Goal: Task Accomplishment & Management: Complete application form

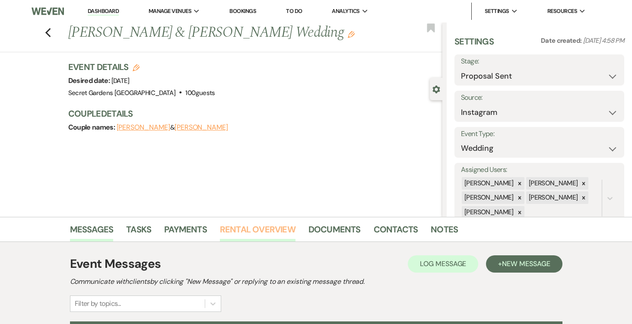
click at [260, 225] on link "Rental Overview" at bounding box center [258, 231] width 76 height 19
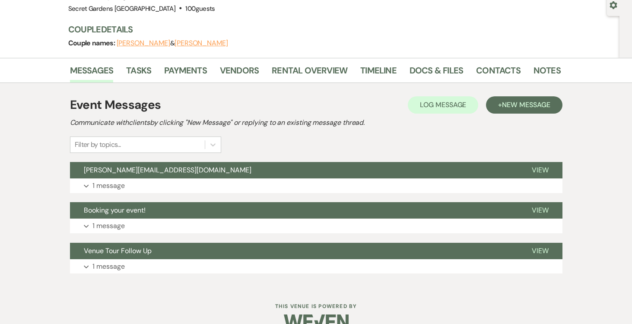
scroll to position [102, 0]
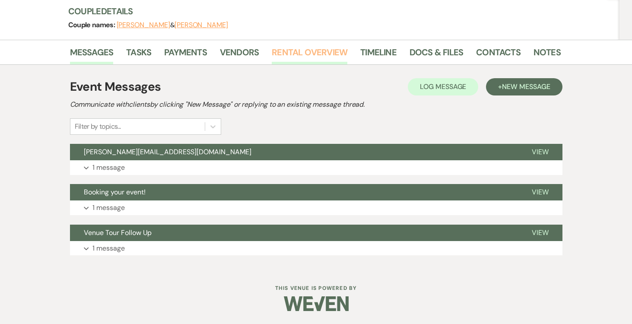
click at [310, 48] on link "Rental Overview" at bounding box center [310, 54] width 76 height 19
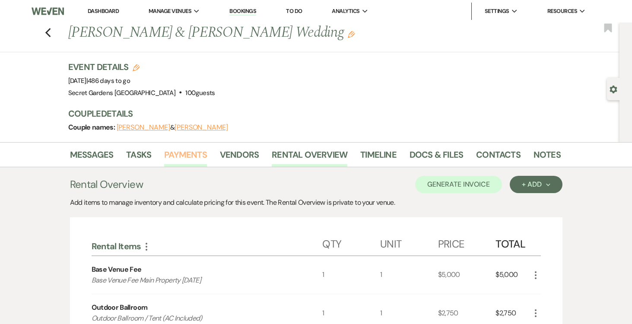
click at [187, 155] on link "Payments" at bounding box center [185, 157] width 43 height 19
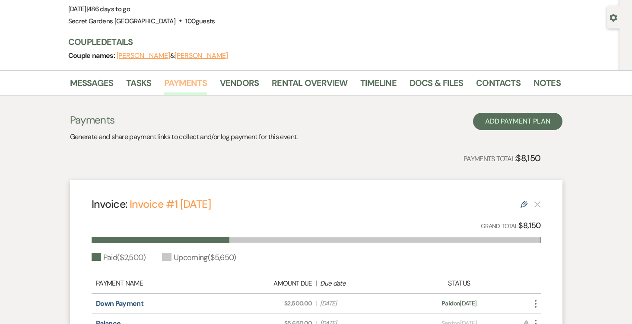
scroll to position [72, 0]
click at [314, 82] on link "Rental Overview" at bounding box center [310, 85] width 76 height 19
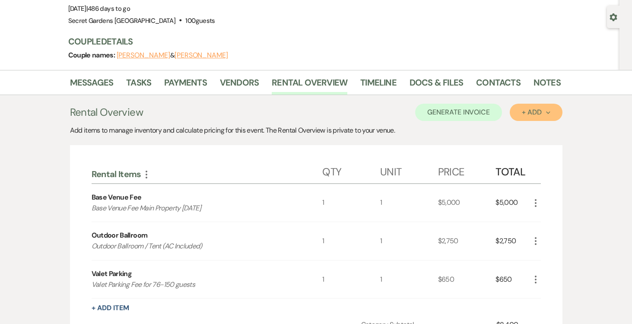
click at [550, 111] on button "+ Add Next" at bounding box center [536, 112] width 52 height 17
click at [535, 131] on button "Item" at bounding box center [532, 131] width 44 height 13
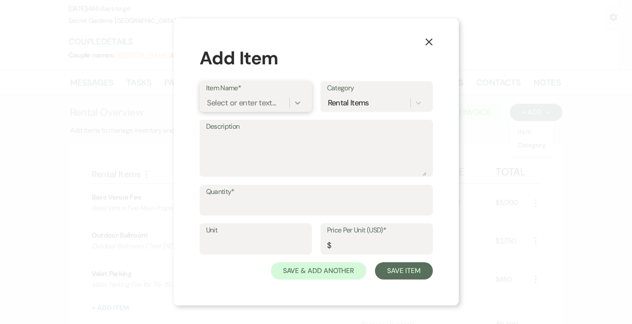
click at [293, 102] on icon at bounding box center [297, 102] width 9 height 9
click at [247, 100] on div "Select or enter text..." at bounding box center [242, 103] width 70 height 12
type input "Early Access"
click at [236, 124] on div "+ Add "Early Access"" at bounding box center [255, 124] width 99 height 17
click at [418, 102] on icon at bounding box center [418, 102] width 9 height 9
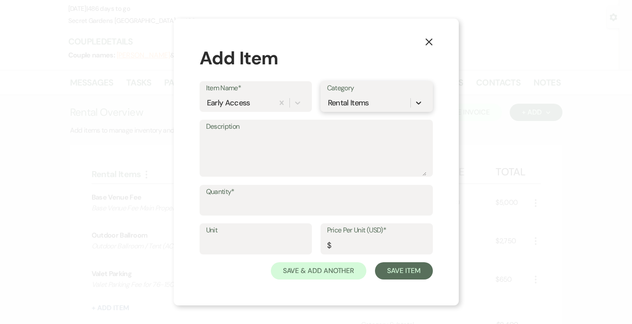
click at [419, 102] on icon at bounding box center [418, 102] width 9 height 9
click at [258, 139] on textarea "Description" at bounding box center [316, 154] width 220 height 43
type textarea "Early Access Bridal Suite Main Property 7:30 am"
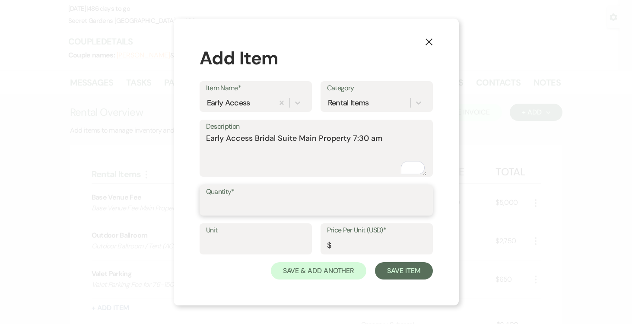
click at [234, 202] on input "Quantity*" at bounding box center [316, 206] width 220 height 17
type input "1"
click at [232, 235] on label "Unit" at bounding box center [255, 230] width 99 height 13
click at [232, 237] on input "Unit" at bounding box center [255, 245] width 99 height 17
type input "1"
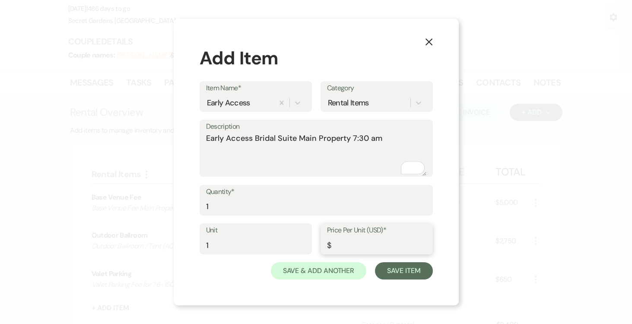
click at [356, 244] on input "Price Per Unit (USD)*" at bounding box center [376, 245] width 99 height 17
type input "765.00"
click at [406, 269] on button "Save Item" at bounding box center [403, 270] width 57 height 17
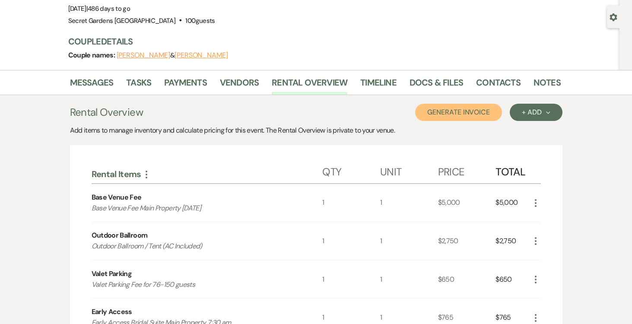
click at [479, 108] on button "Generate Invoice" at bounding box center [458, 112] width 87 height 17
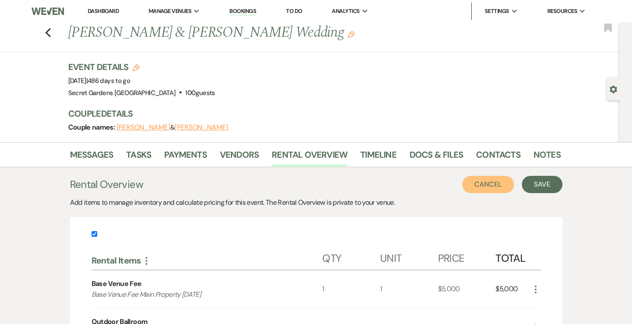
click at [488, 182] on button "Cancel" at bounding box center [488, 184] width 52 height 17
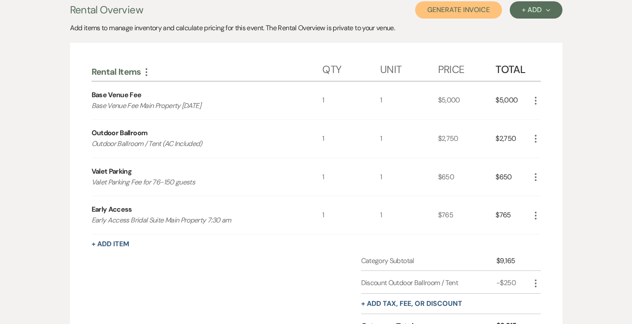
scroll to position [226, 0]
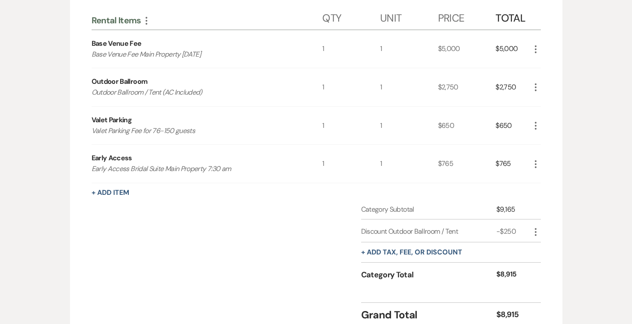
click at [536, 164] on icon "More" at bounding box center [535, 164] width 10 height 10
click at [551, 190] on button "X Delete" at bounding box center [553, 194] width 47 height 14
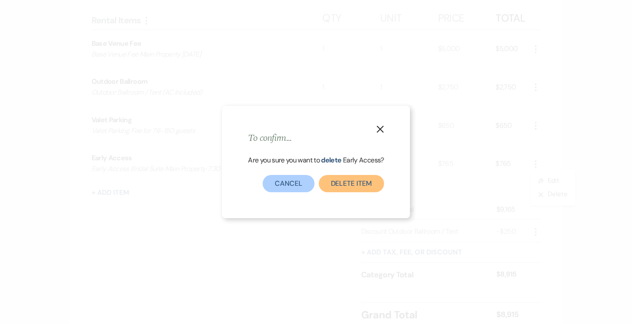
click at [337, 185] on button "Delete Item" at bounding box center [351, 183] width 65 height 17
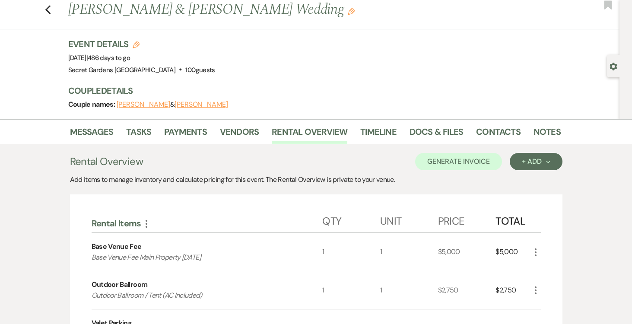
scroll to position [22, 0]
click at [87, 130] on link "Messages" at bounding box center [92, 134] width 44 height 19
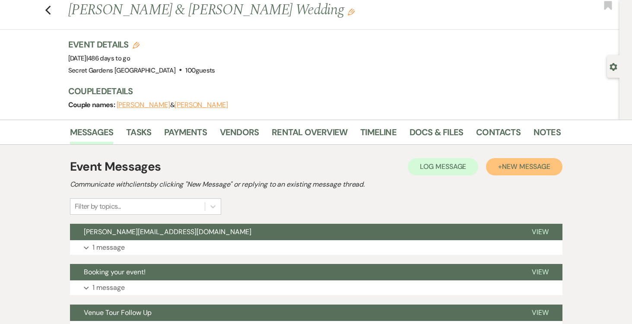
click at [543, 163] on span "New Message" at bounding box center [526, 166] width 48 height 9
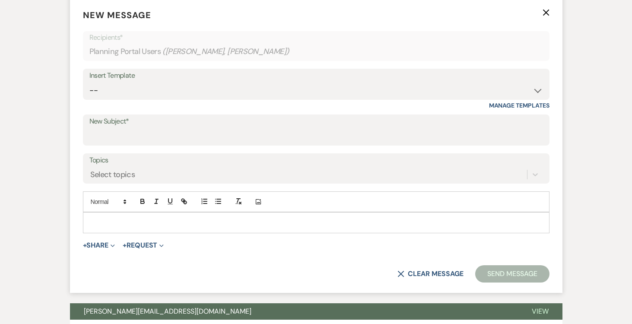
scroll to position [265, 0]
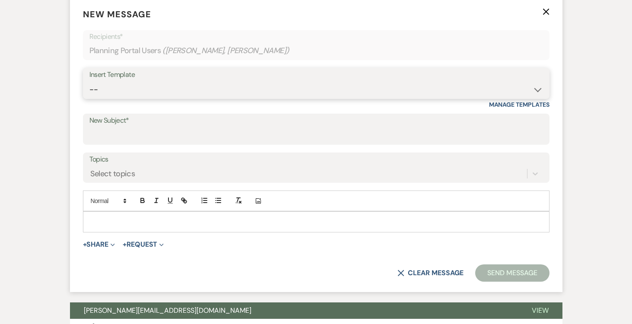
click at [536, 89] on select "-- Weven Planning Portal Introduction (Booked Events) Tour Request Response Fol…" at bounding box center [315, 89] width 453 height 17
click at [151, 241] on button "+ Request Expand" at bounding box center [143, 244] width 41 height 7
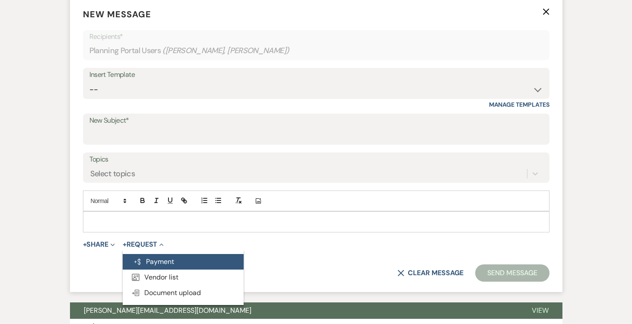
scroll to position [267, 0]
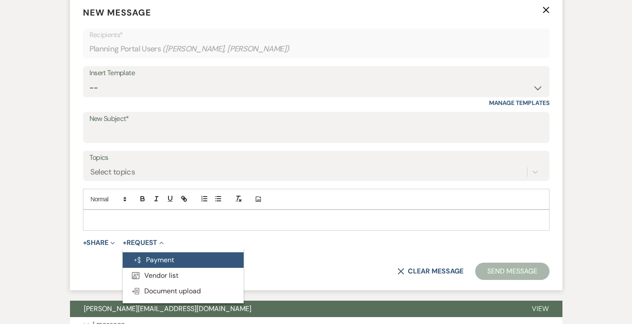
click at [165, 259] on button "Generate Payment Payment" at bounding box center [183, 260] width 121 height 16
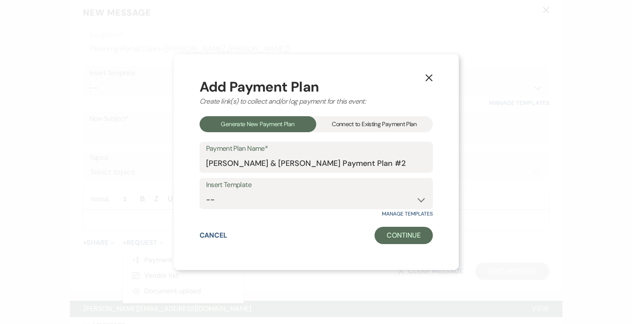
click at [362, 123] on div "Connect to Existing Payment Plan" at bounding box center [374, 124] width 117 height 16
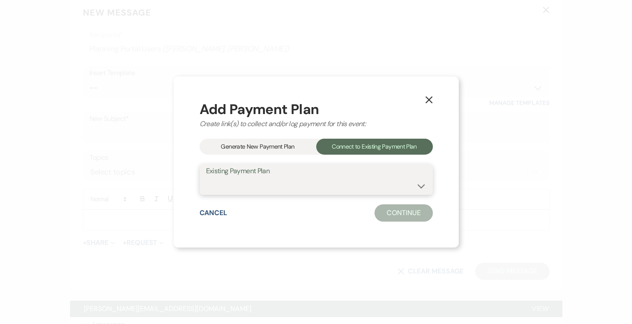
click at [424, 186] on select "[PERSON_NAME] & [PERSON_NAME] Payment Plan #1" at bounding box center [316, 185] width 220 height 17
click at [262, 146] on div "Generate New Payment Plan" at bounding box center [258, 147] width 117 height 16
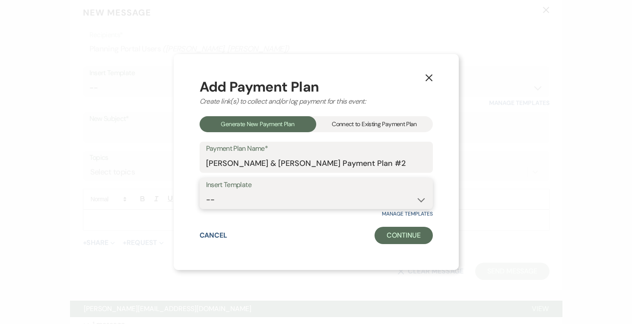
click at [415, 195] on select "-- Test Standard Payment Plan Balance Security Early Access Bridal Suite" at bounding box center [316, 199] width 220 height 17
select select "427"
click at [206, 191] on select "-- Test Standard Payment Plan Balance Security Early Access Bridal Suite" at bounding box center [316, 199] width 220 height 17
click at [415, 234] on button "Continue" at bounding box center [403, 235] width 58 height 17
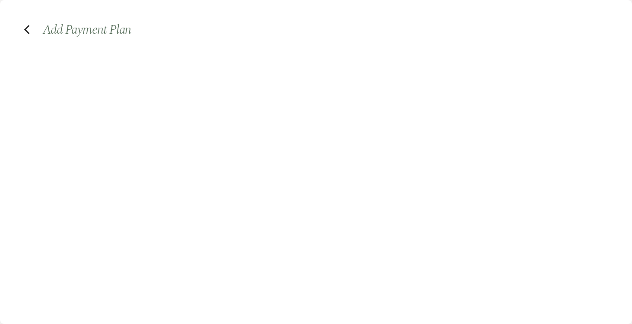
select select "2"
select select "percentage"
select select "true"
select select "client"
select select "days"
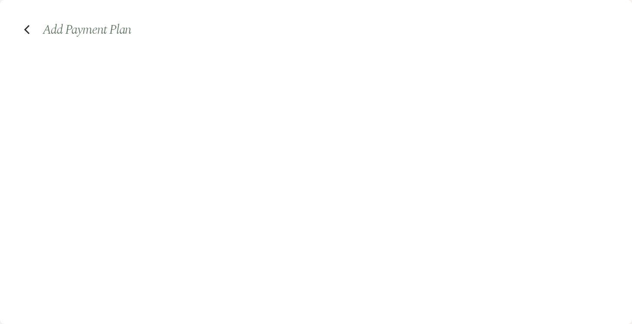
select select "afterDueDate"
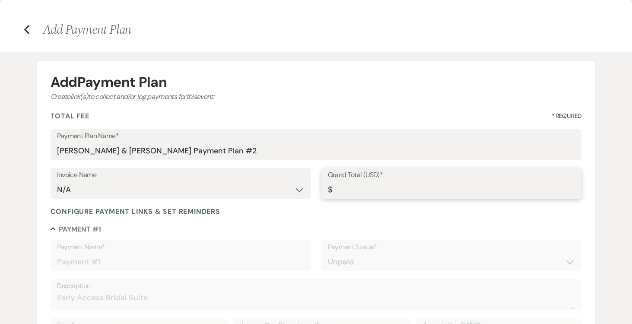
click at [365, 187] on input "Grand Total (USD)*" at bounding box center [451, 189] width 247 height 17
click at [351, 193] on input "Grand Total (USD)*" at bounding box center [451, 190] width 247 height 17
type input "7"
type input "7.00"
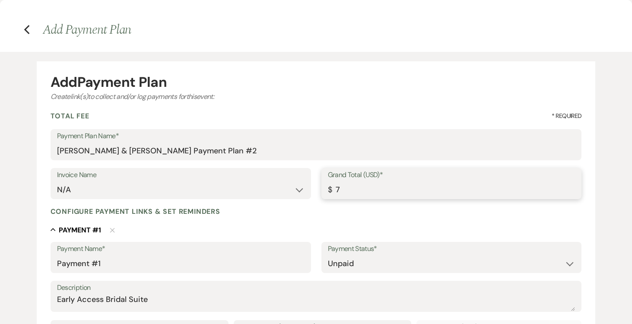
type input "76"
type input "76.00"
type input "765"
type input "765.00"
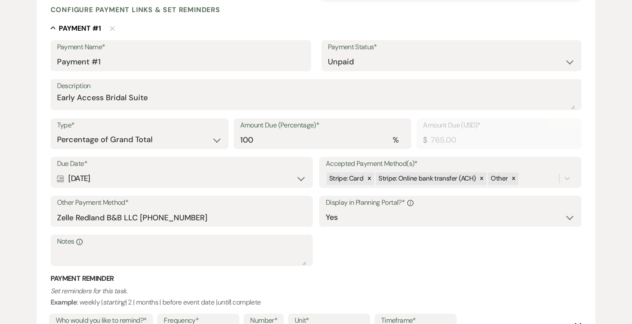
scroll to position [203, 0]
click at [478, 176] on icon at bounding box center [481, 177] width 6 height 6
type input "765.00"
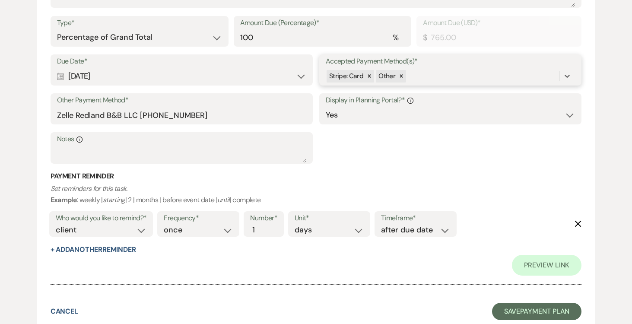
scroll to position [314, 0]
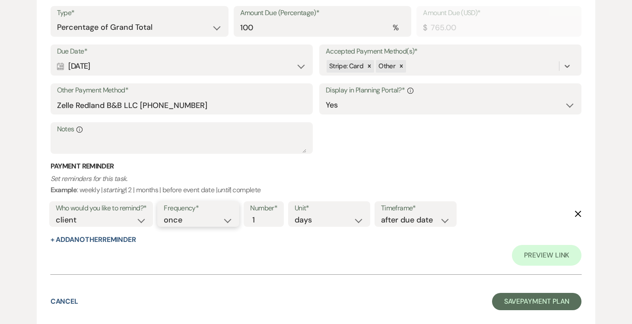
click at [228, 220] on select "once daily weekly monthly" at bounding box center [198, 220] width 69 height 12
select select "daily"
click at [165, 214] on select "once daily weekly monthly" at bounding box center [198, 220] width 69 height 12
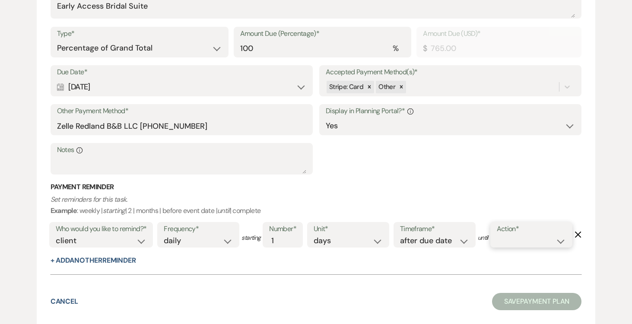
click at [497, 247] on select "complete due date custom date" at bounding box center [531, 241] width 69 height 12
select select "complete"
click at [497, 247] on select "complete due date custom date" at bounding box center [531, 241] width 69 height 12
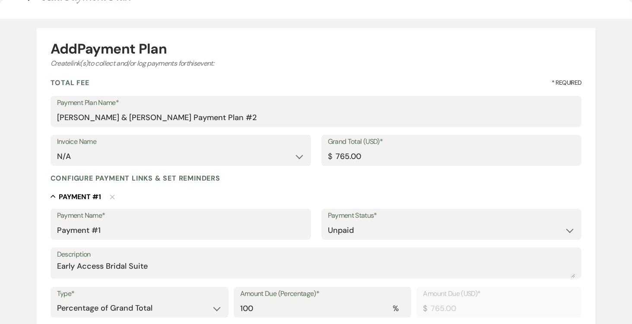
scroll to position [32, 0]
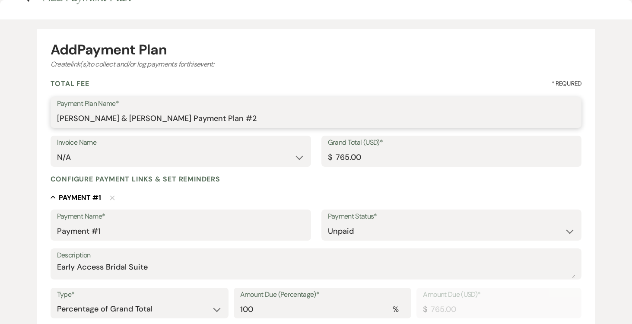
click at [281, 118] on input "[PERSON_NAME] & [PERSON_NAME] Payment Plan #2" at bounding box center [316, 118] width 518 height 17
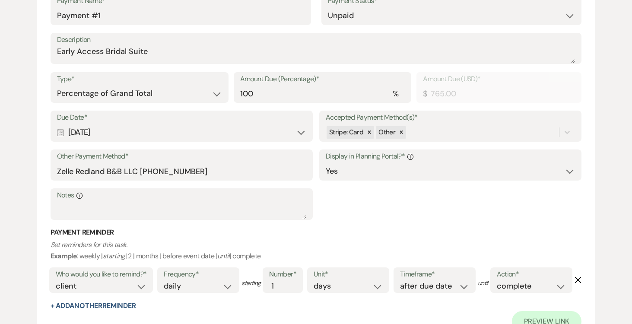
scroll to position [350, 0]
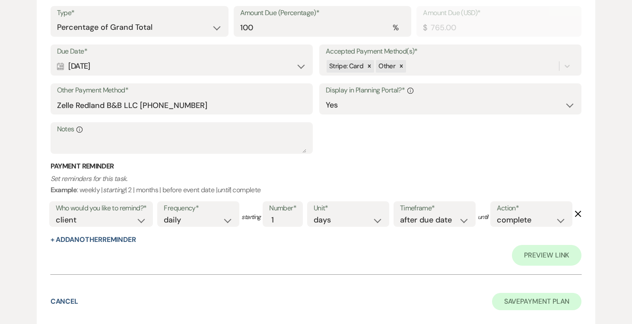
type input "[PERSON_NAME] & [PERSON_NAME] Payment Plan #2. Early Access"
click at [550, 300] on button "Save Payment Plan" at bounding box center [537, 301] width 90 height 17
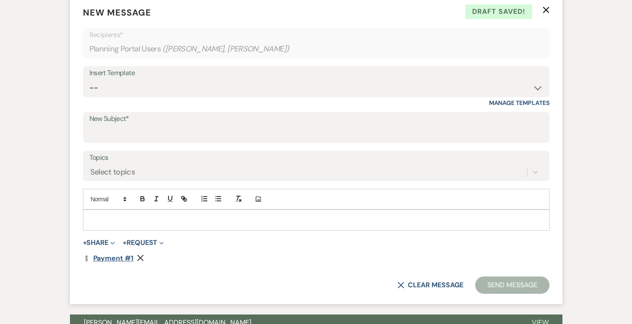
scroll to position [268, 0]
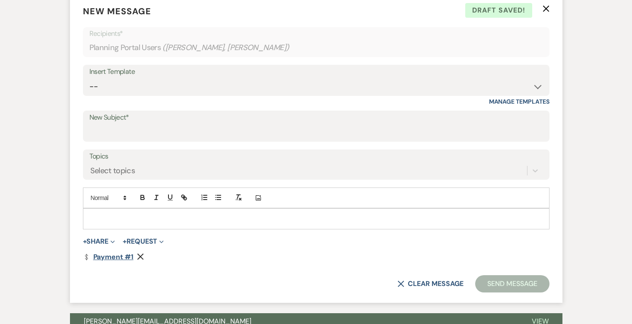
click at [109, 257] on link "Dollar Payment Payment #1" at bounding box center [108, 256] width 51 height 7
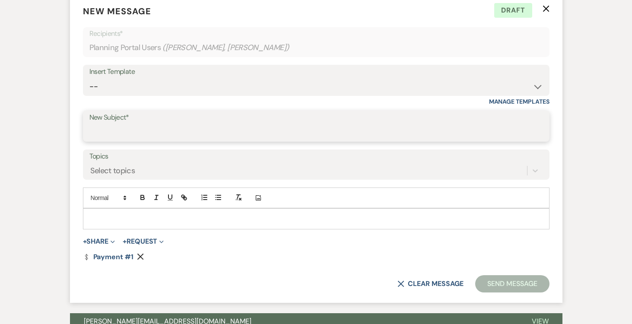
click at [139, 134] on input "New Subject*" at bounding box center [315, 132] width 453 height 17
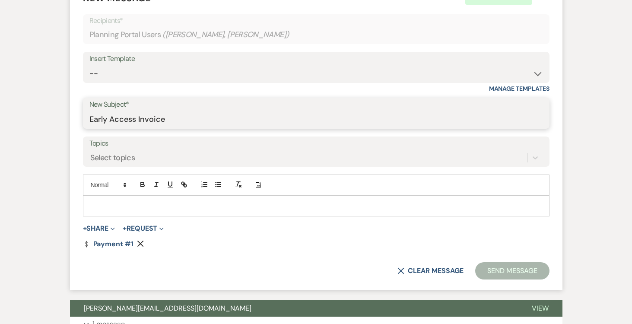
scroll to position [283, 0]
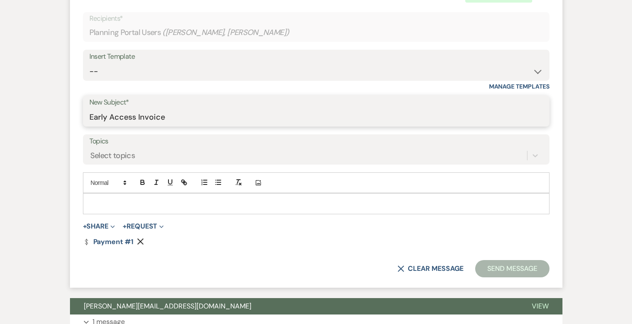
type input "Early Access Invoice"
click at [106, 200] on p "To enrich screen reader interactions, please activate Accessibility in Grammarl…" at bounding box center [316, 204] width 453 height 10
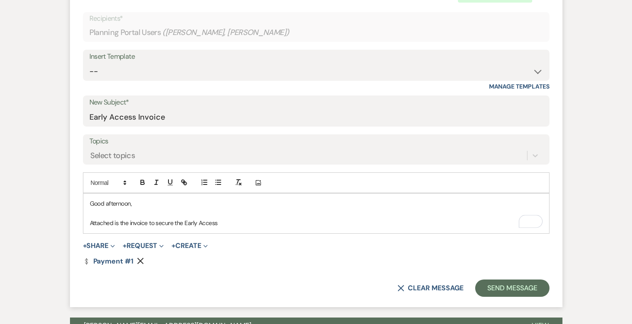
click at [242, 227] on p "Attached is the invoice to secure the Early Access" at bounding box center [316, 223] width 453 height 10
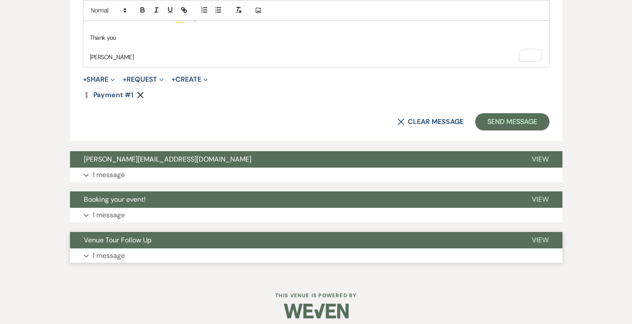
scroll to position [495, 0]
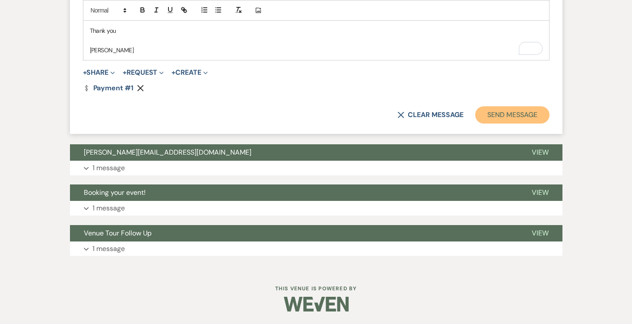
click at [507, 116] on button "Send Message" at bounding box center [512, 114] width 74 height 17
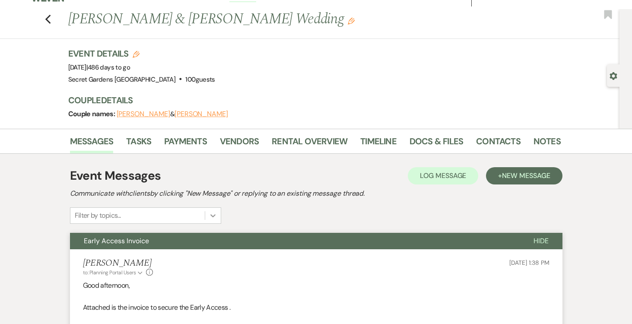
scroll to position [0, 0]
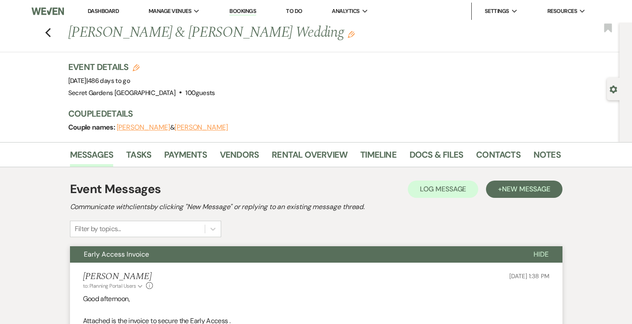
click at [105, 11] on link "Dashboard" at bounding box center [103, 10] width 31 height 7
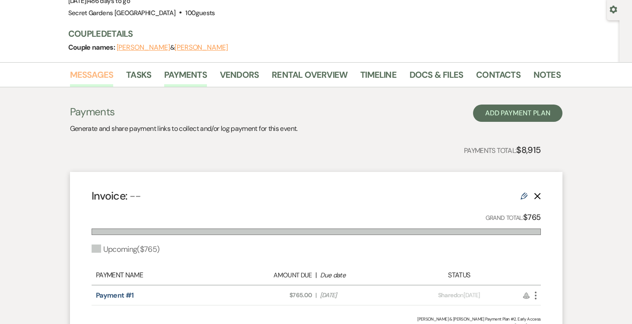
scroll to position [152, 0]
